Goal: Task Accomplishment & Management: Manage account settings

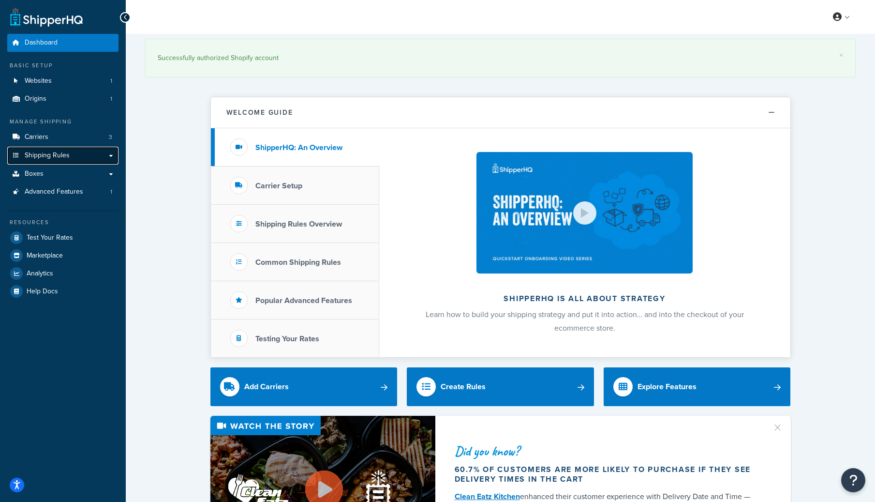
click at [60, 159] on span "Shipping Rules" at bounding box center [47, 155] width 45 height 8
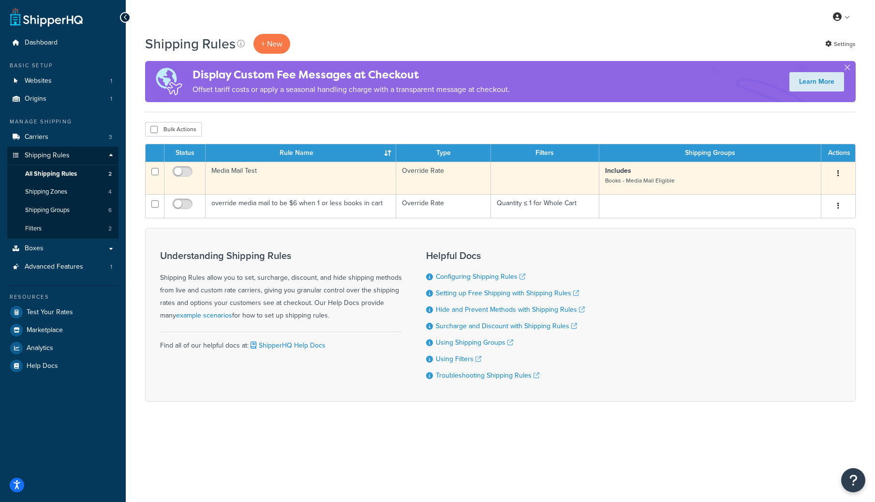
click at [239, 174] on td "Media Mail Test" at bounding box center [301, 178] width 191 height 32
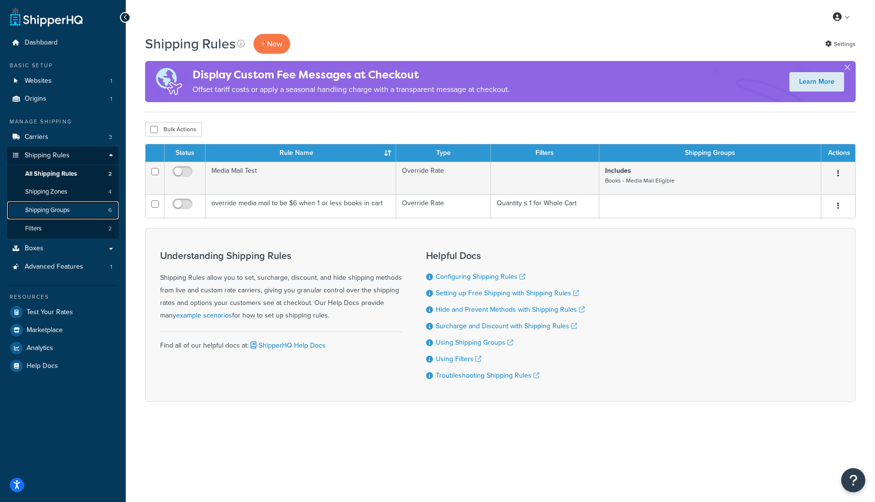
click at [67, 205] on link "Shipping Groups 6" at bounding box center [62, 210] width 111 height 18
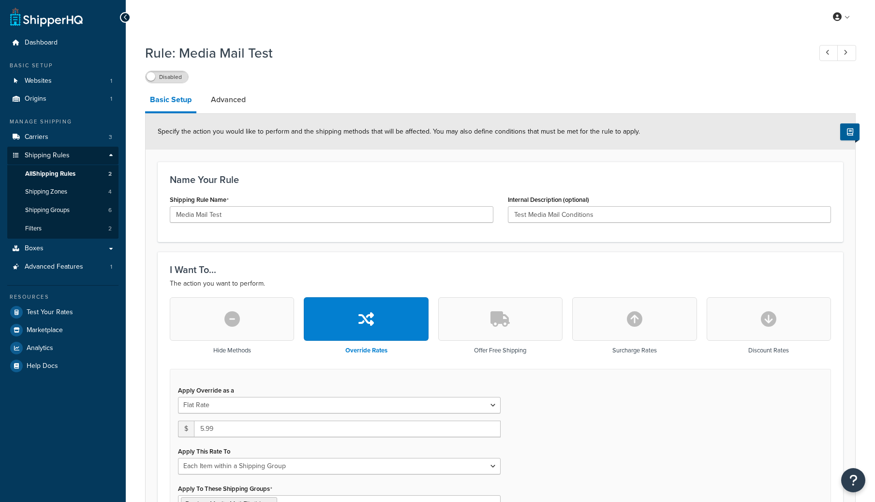
select select "ITEM"
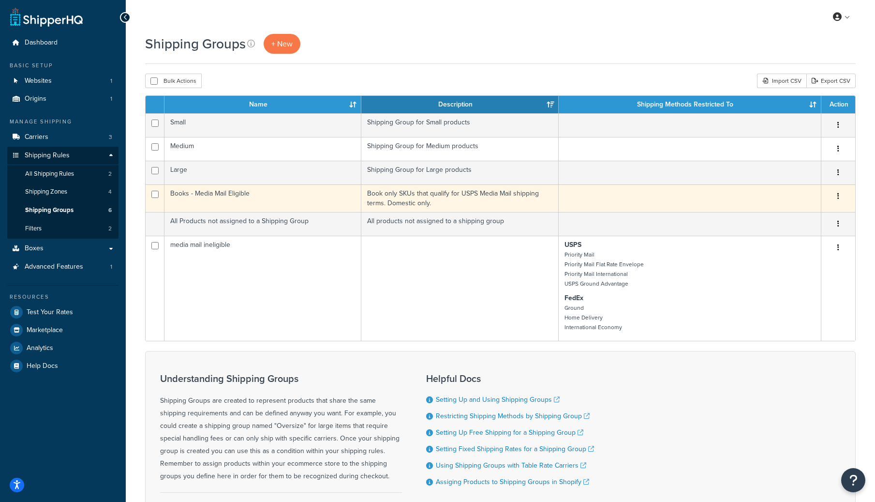
click at [218, 199] on td "Books - Media Mail Eligible" at bounding box center [263, 198] width 197 height 28
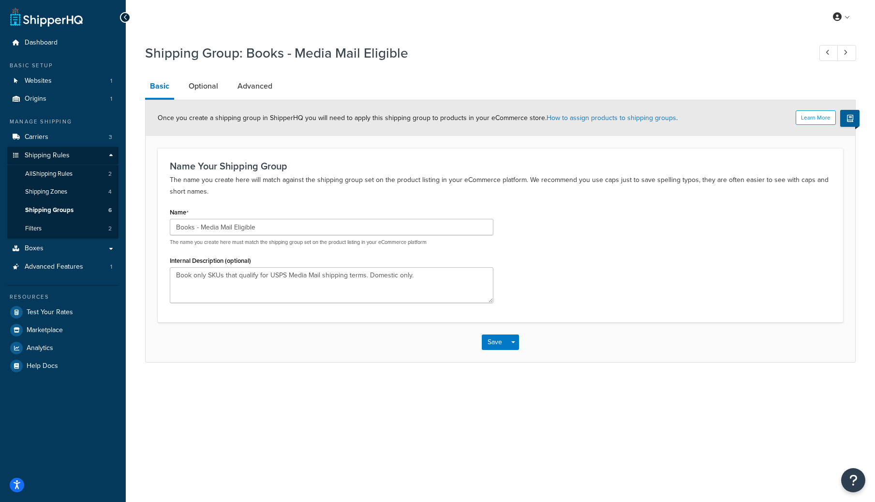
click at [199, 102] on div "Learn More Once you create a shipping group in ShipperHQ you will need to apply…" at bounding box center [501, 118] width 710 height 36
click at [191, 90] on link "Optional" at bounding box center [203, 86] width 39 height 23
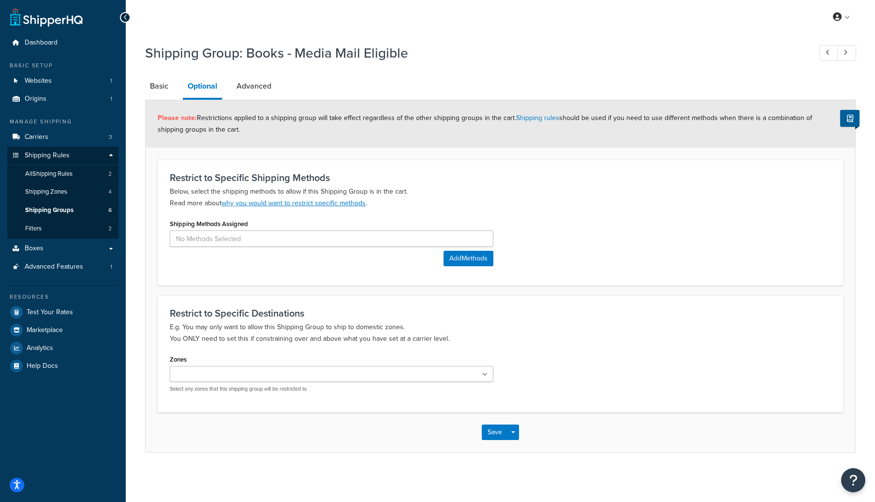
click at [218, 90] on link "Optional" at bounding box center [202, 87] width 39 height 25
click at [263, 83] on link "Advanced" at bounding box center [254, 86] width 45 height 23
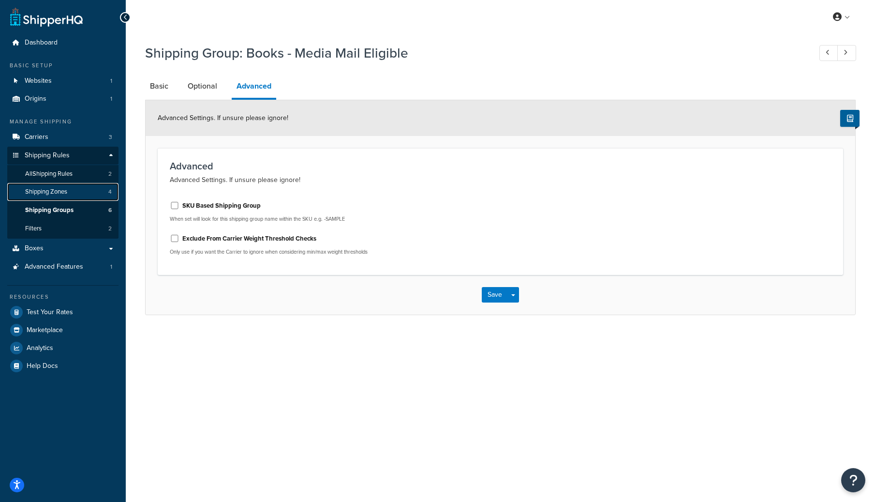
click at [51, 193] on span "Shipping Zones" at bounding box center [46, 192] width 42 height 8
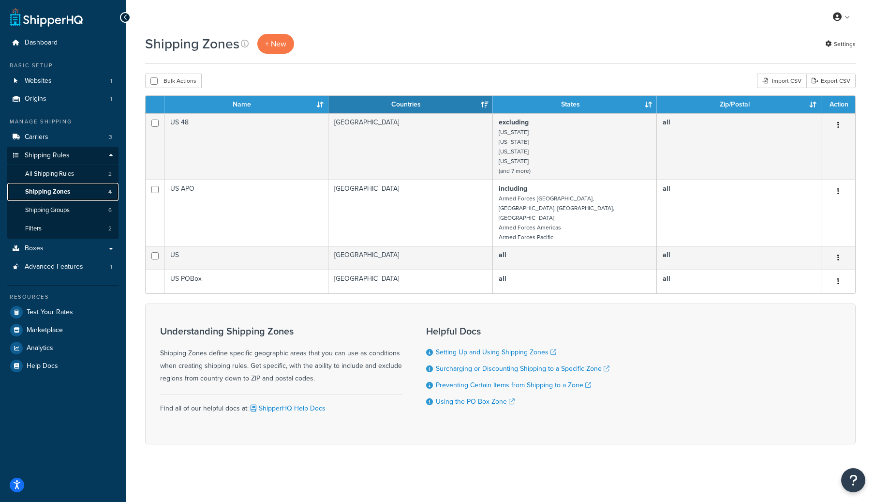
click at [53, 190] on span "Shipping Zones" at bounding box center [47, 192] width 45 height 8
click at [34, 176] on span "All Shipping Rules" at bounding box center [49, 174] width 49 height 8
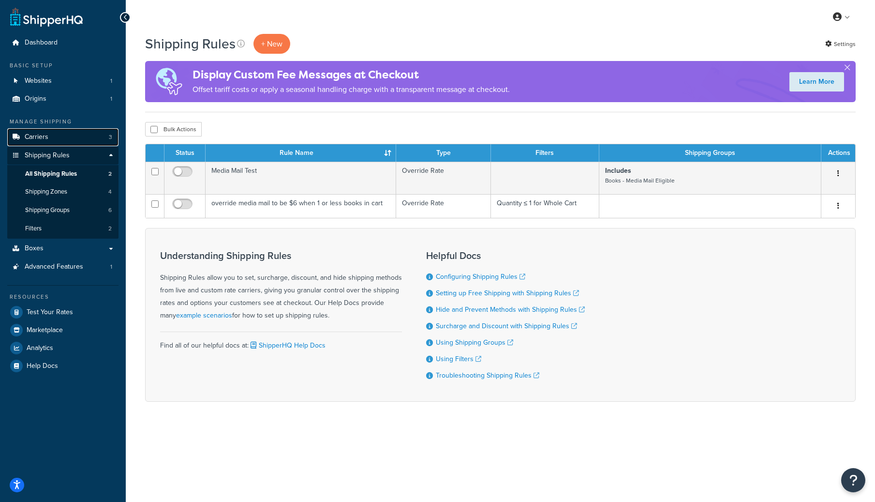
click at [34, 139] on span "Carriers" at bounding box center [37, 137] width 24 height 8
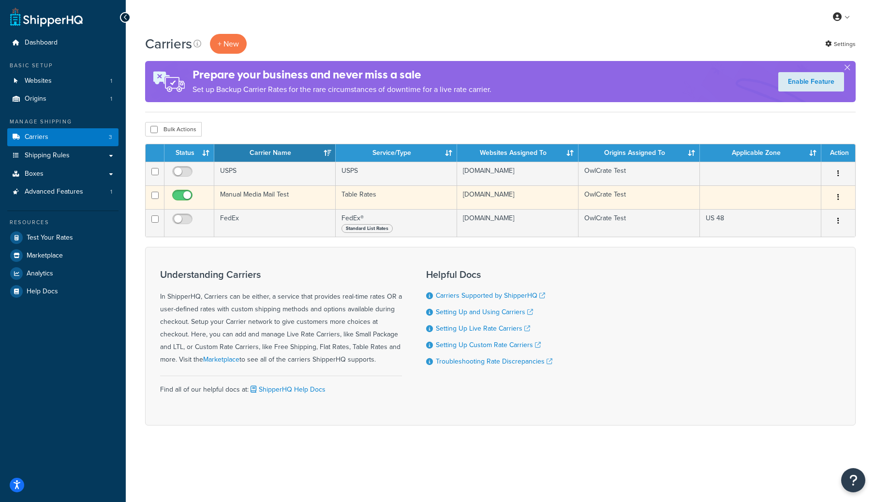
click at [243, 195] on td "Manual Media Mail Test" at bounding box center [274, 197] width 121 height 24
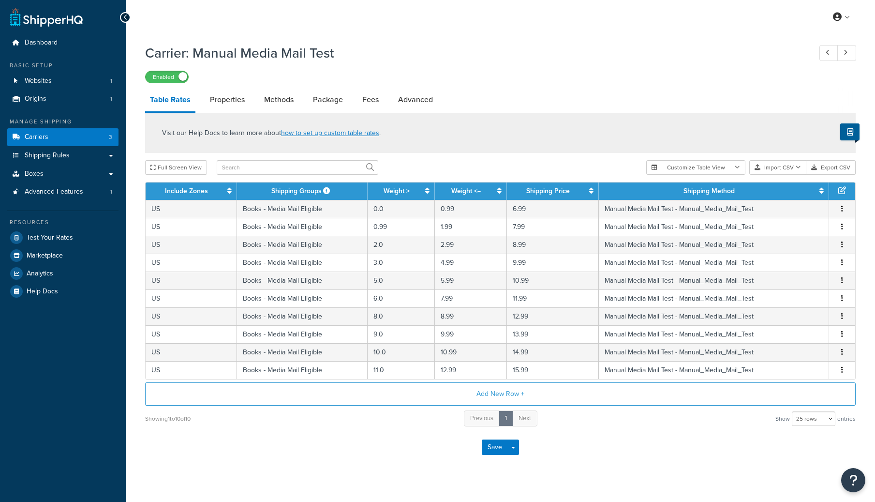
select select "25"
